Goal: Navigation & Orientation: Find specific page/section

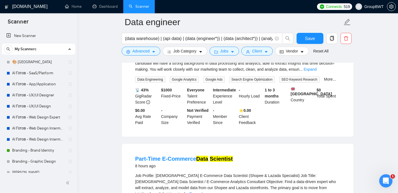
scroll to position [210, 0]
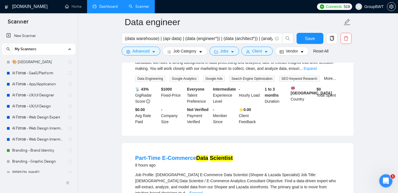
click at [108, 9] on link "Dashboard" at bounding box center [105, 6] width 25 height 5
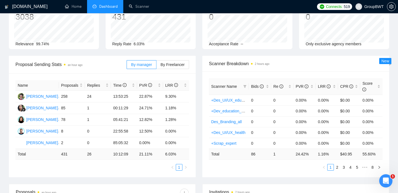
scroll to position [44, 0]
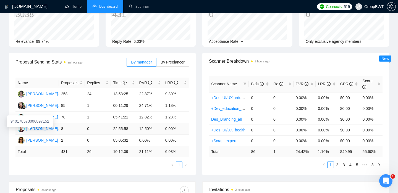
click at [35, 128] on div "[PERSON_NAME]" at bounding box center [42, 129] width 32 height 6
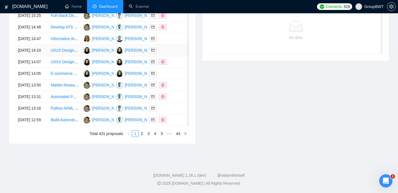
scroll to position [292, 0]
click at [141, 137] on link "2" at bounding box center [142, 134] width 6 height 6
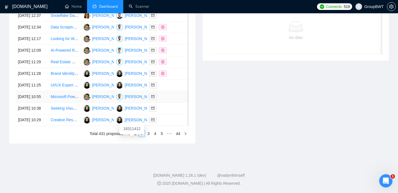
scroll to position [301, 0]
click at [149, 137] on link "3" at bounding box center [148, 134] width 6 height 6
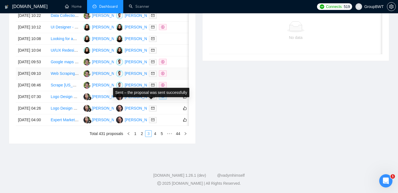
scroll to position [271, 0]
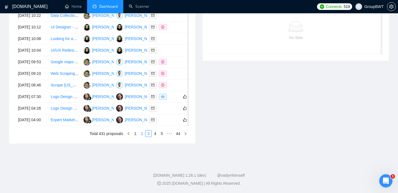
click at [141, 137] on link "2" at bounding box center [142, 134] width 6 height 6
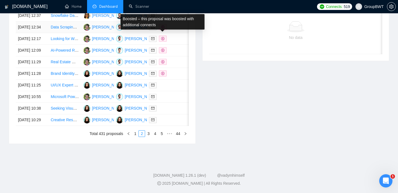
scroll to position [274, 0]
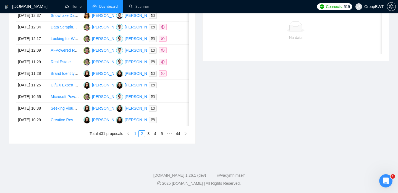
click at [136, 137] on link "1" at bounding box center [135, 134] width 6 height 6
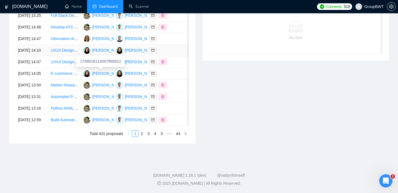
scroll to position [303, 0]
